Goal: Task Accomplishment & Management: Use online tool/utility

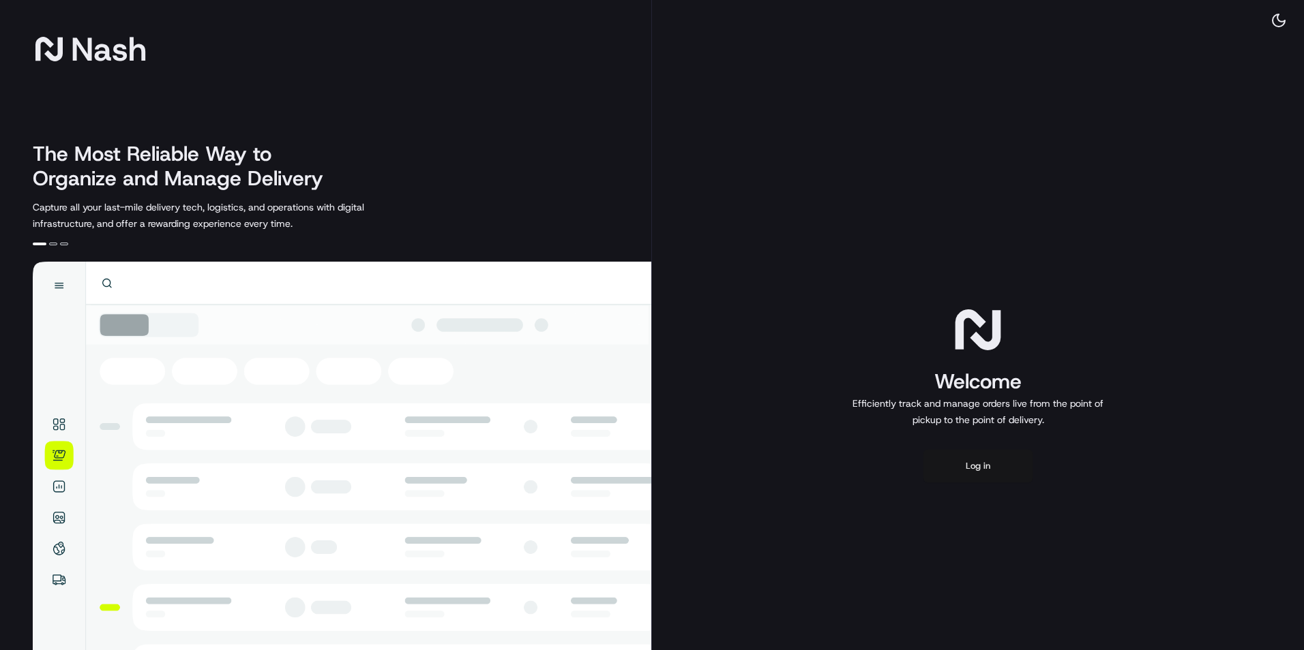
click at [928, 479] on button "Log in" at bounding box center [977, 466] width 109 height 33
